Goal: Transaction & Acquisition: Purchase product/service

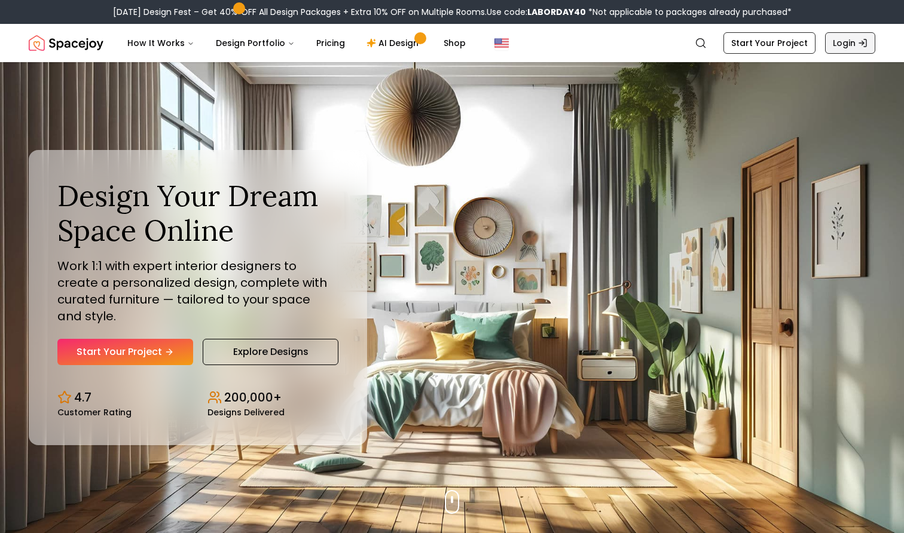
click at [839, 40] on link "Login" at bounding box center [850, 43] width 50 height 22
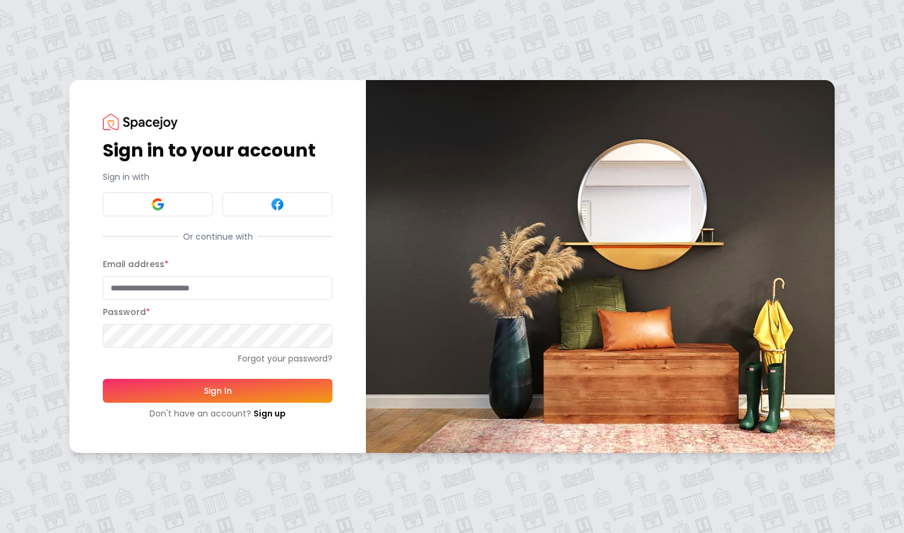
type input "**********"
click at [160, 201] on img at bounding box center [158, 204] width 14 height 14
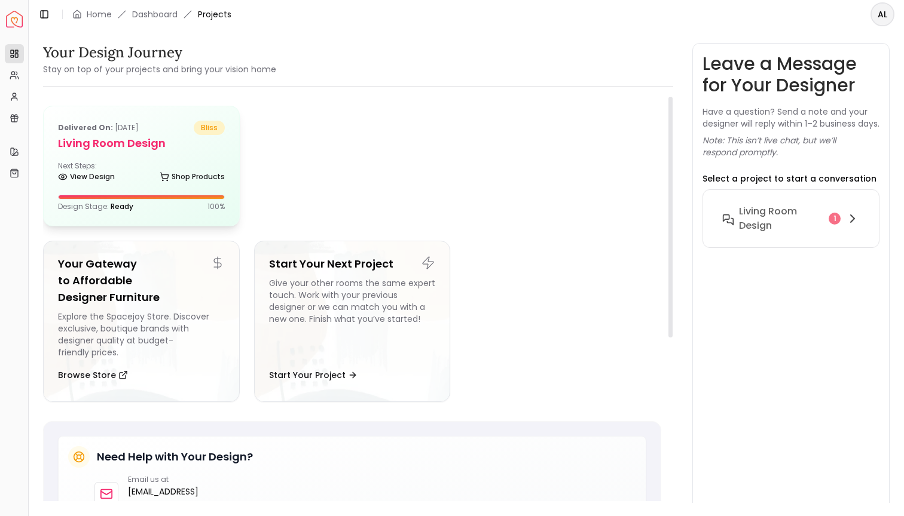
click at [100, 150] on h5 "Living Room design" at bounding box center [141, 143] width 167 height 17
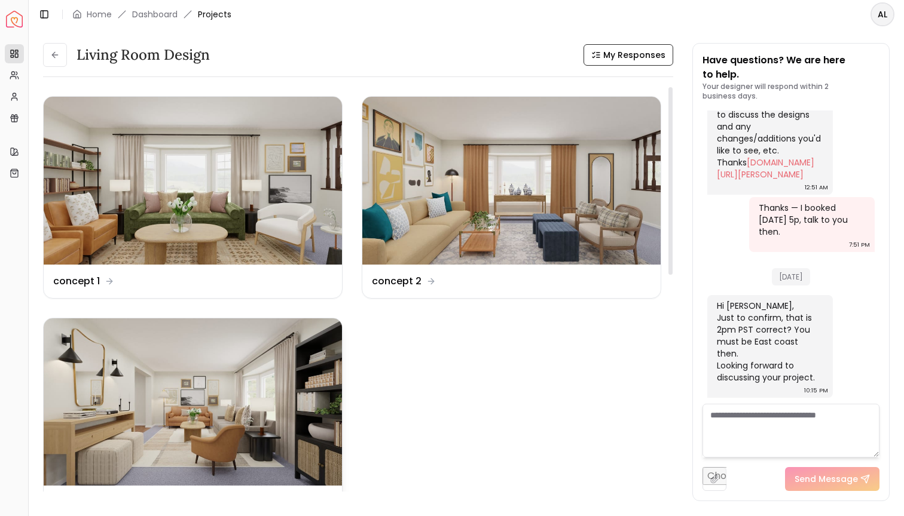
click at [252, 404] on img at bounding box center [193, 403] width 298 height 168
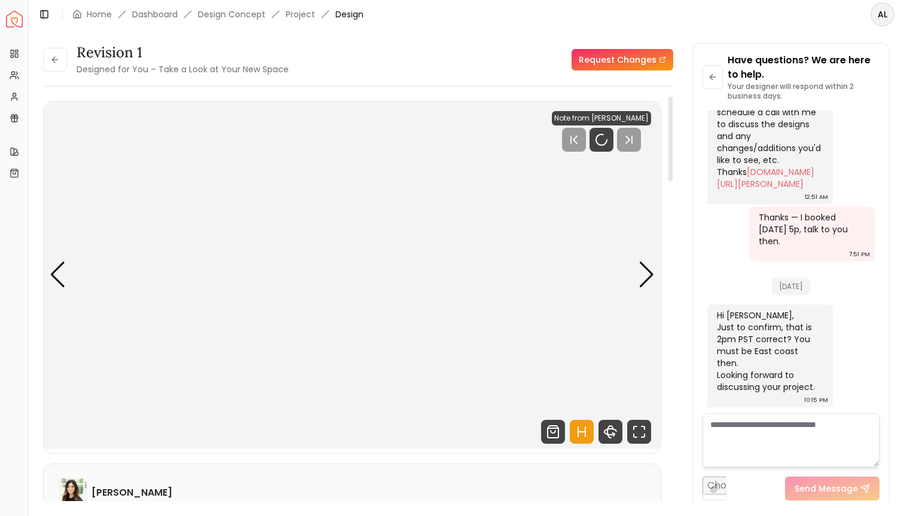
scroll to position [2083, 0]
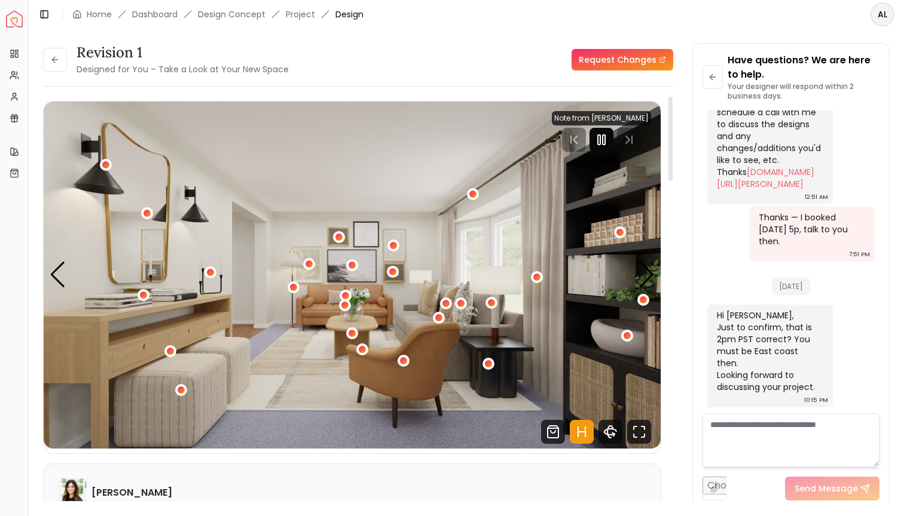
click at [600, 139] on rect "Pause" at bounding box center [599, 140] width 2 height 10
click at [551, 435] on icon "Shop Products from this design" at bounding box center [553, 432] width 24 height 24
click at [576, 432] on icon "Hotspots Toggle" at bounding box center [582, 432] width 24 height 24
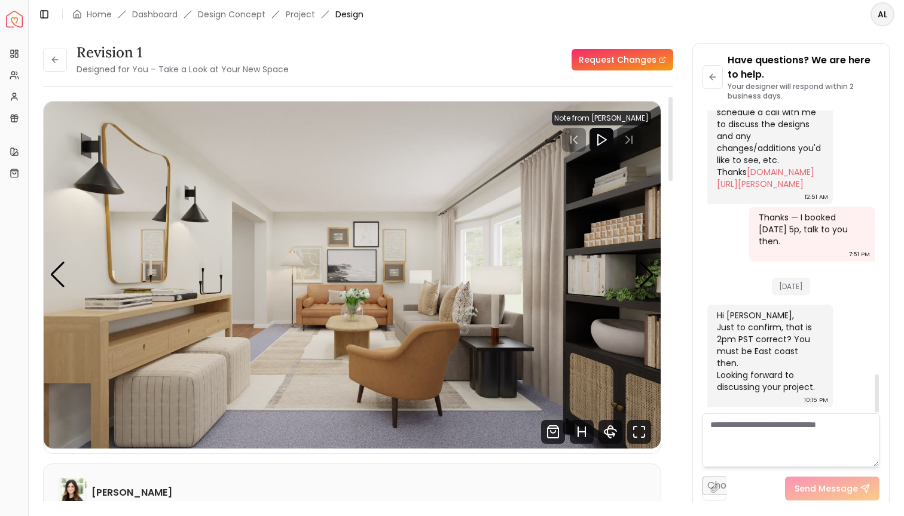
click at [629, 288] on img "1 / 5" at bounding box center [352, 275] width 617 height 347
click at [60, 270] on div "Previous slide" at bounding box center [58, 275] width 16 height 26
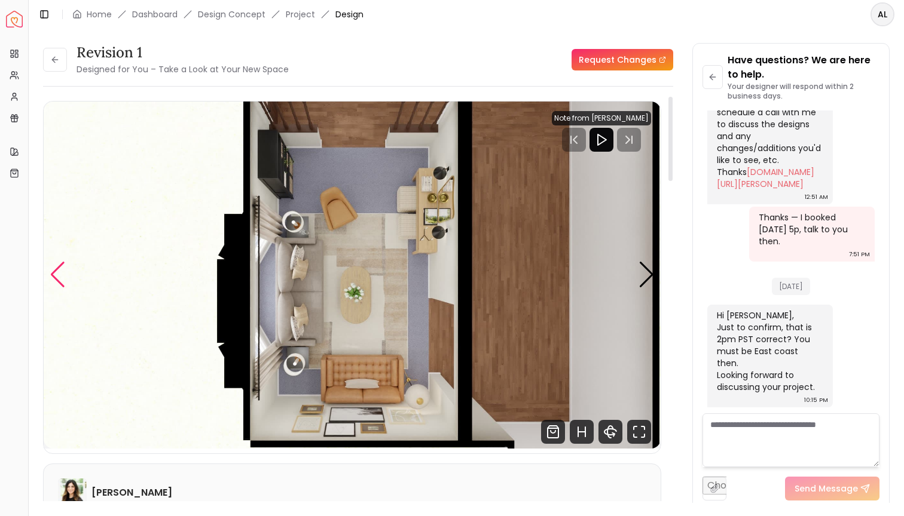
click at [60, 270] on div "Previous slide" at bounding box center [58, 275] width 16 height 26
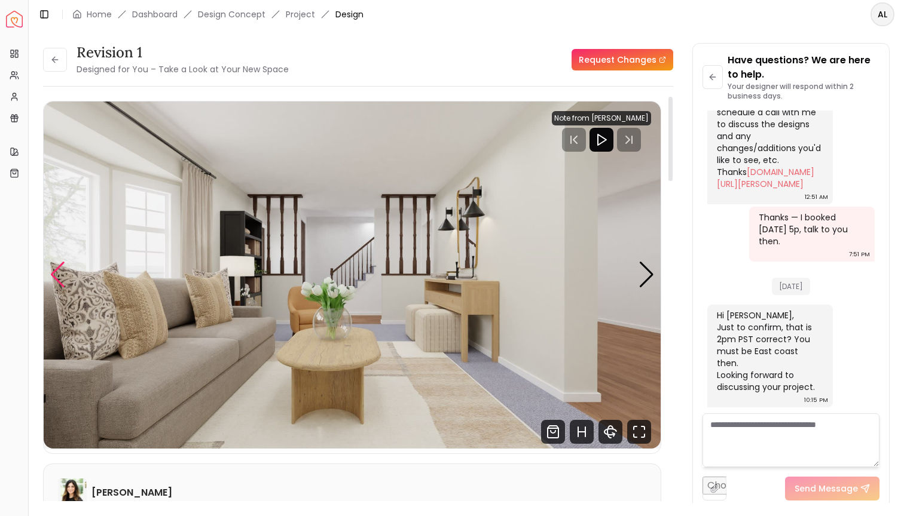
click at [60, 270] on div "Previous slide" at bounding box center [58, 275] width 16 height 26
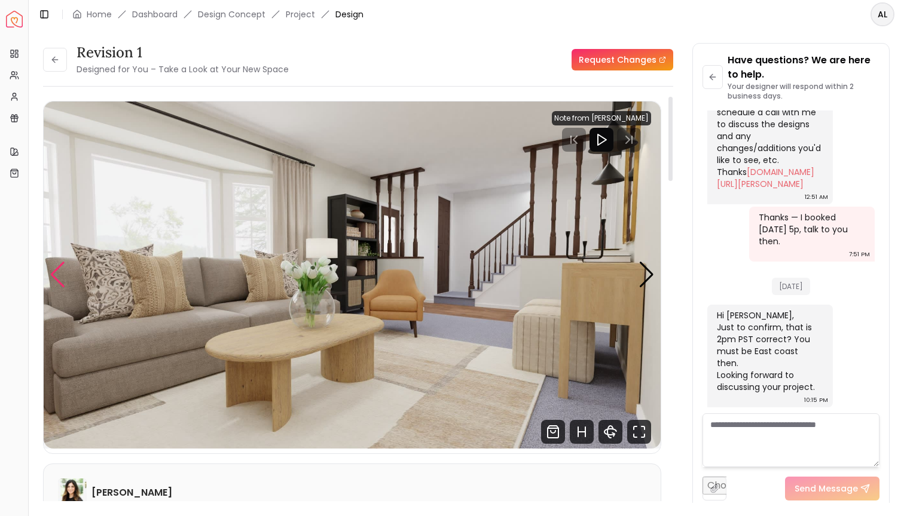
click at [60, 270] on div "Previous slide" at bounding box center [58, 275] width 16 height 26
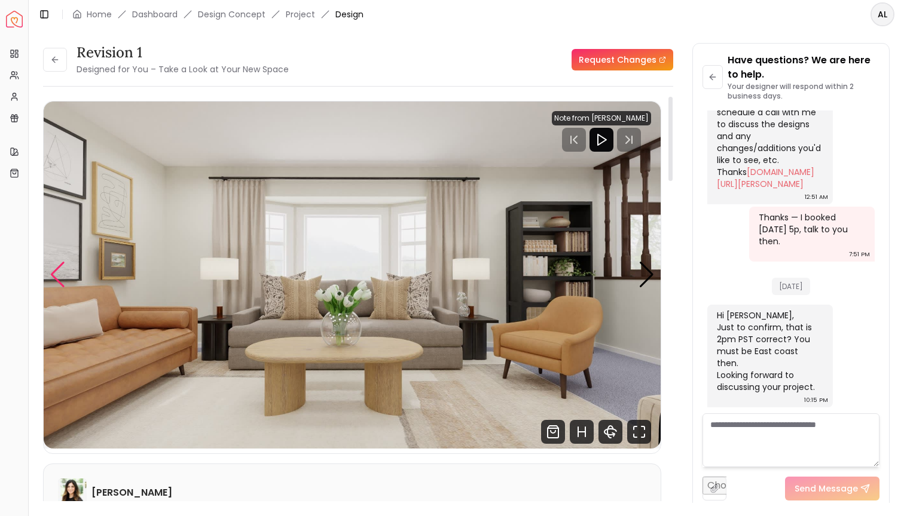
click at [60, 270] on div "Previous slide" at bounding box center [58, 275] width 16 height 26
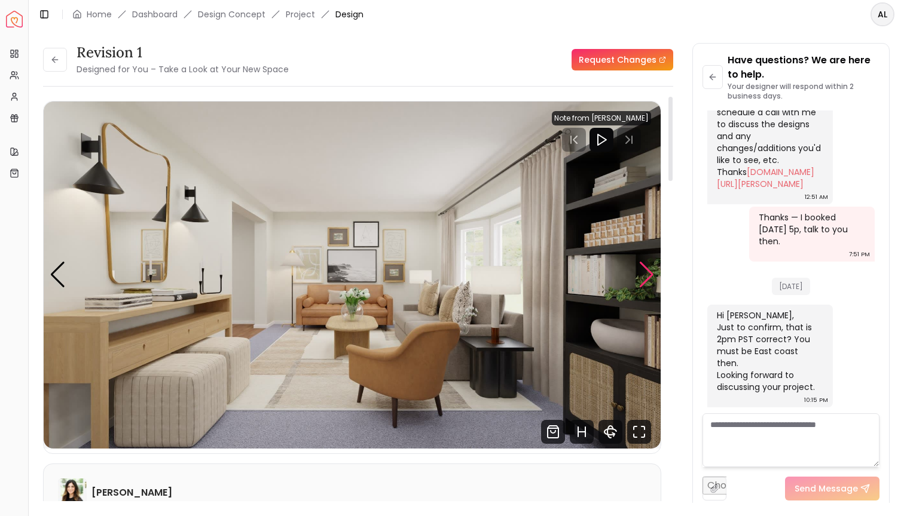
click at [642, 288] on div "Next slide" at bounding box center [646, 275] width 16 height 26
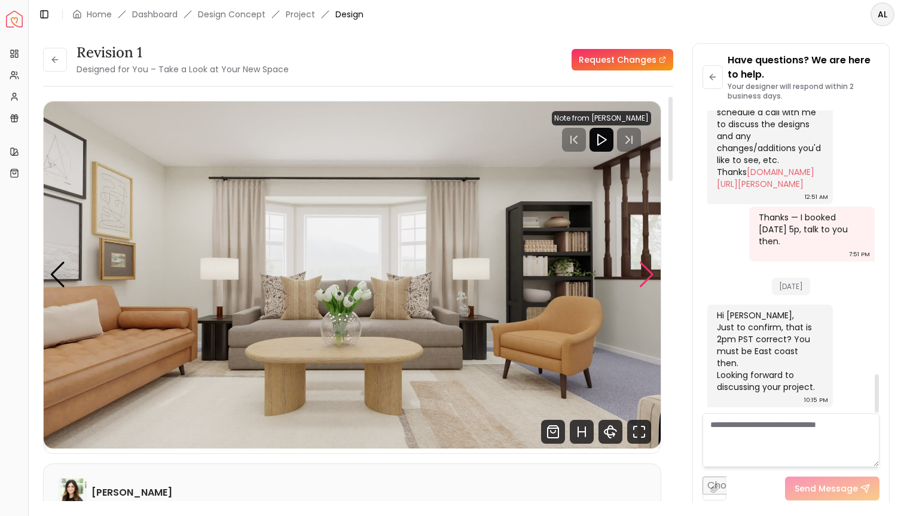
click at [639, 265] on div "Next slide" at bounding box center [646, 275] width 16 height 26
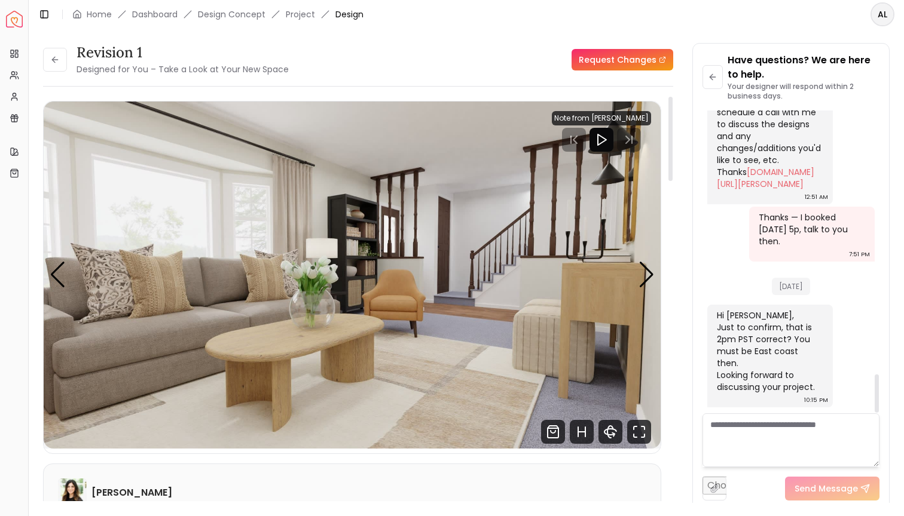
scroll to position [0, 0]
